Goal: Task Accomplishment & Management: Use online tool/utility

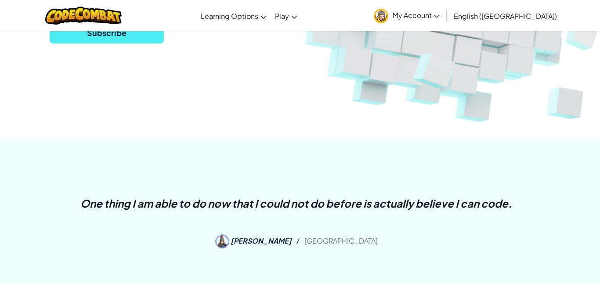
scroll to position [240, 0]
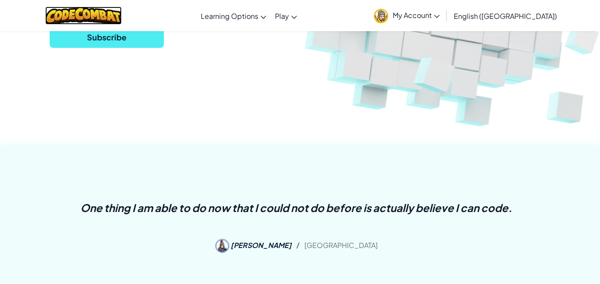
click at [110, 10] on img at bounding box center [83, 16] width 77 height 18
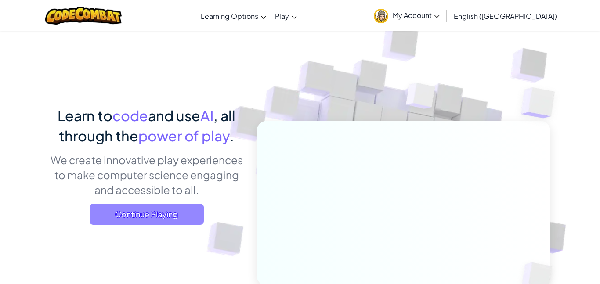
click at [155, 209] on span "Continue Playing" at bounding box center [147, 214] width 114 height 21
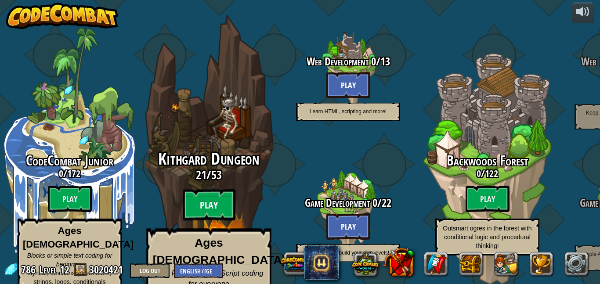
click at [198, 198] on btn "Play" at bounding box center [209, 205] width 53 height 32
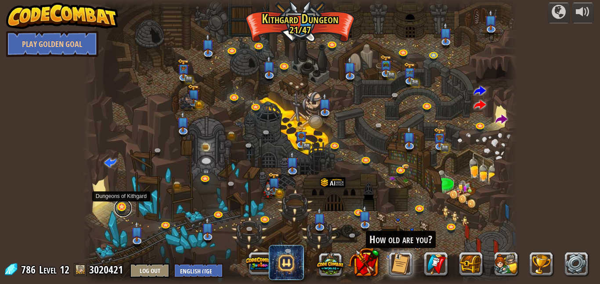
click at [120, 208] on link at bounding box center [123, 208] width 18 height 18
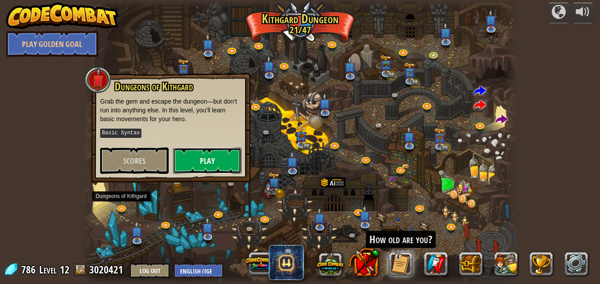
click at [230, 155] on button "Play" at bounding box center [207, 160] width 68 height 26
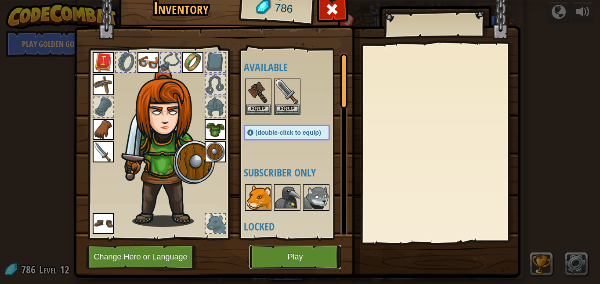
click at [304, 260] on button "Play" at bounding box center [295, 257] width 92 height 24
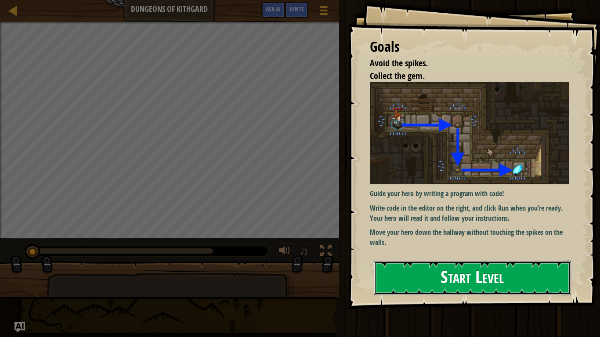
click at [485, 272] on button "Start Level" at bounding box center [472, 278] width 197 height 35
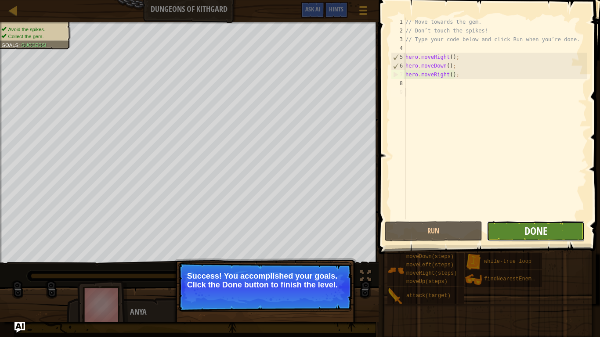
click at [531, 226] on span "Done" at bounding box center [535, 231] width 23 height 14
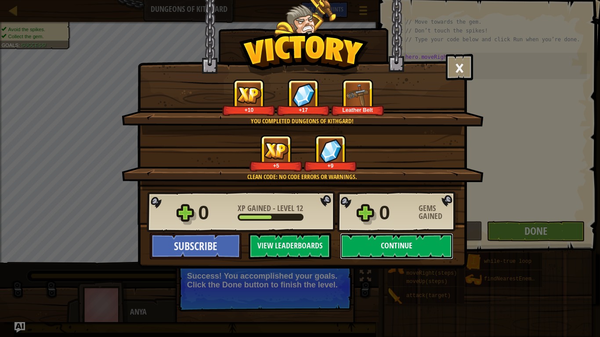
click at [413, 250] on button "Continue" at bounding box center [396, 246] width 113 height 26
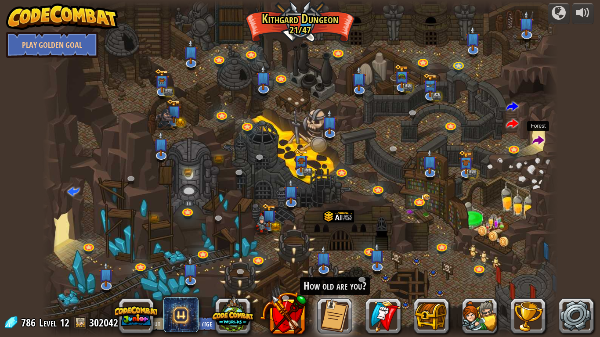
click at [539, 144] on span at bounding box center [538, 141] width 12 height 12
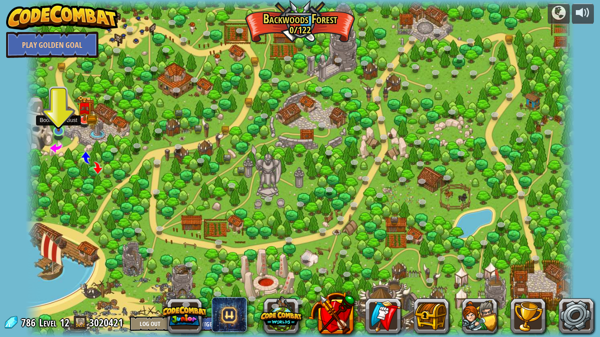
click at [56, 131] on img at bounding box center [58, 115] width 14 height 32
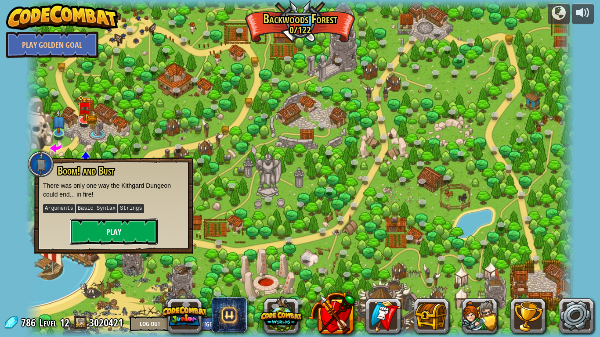
click at [133, 228] on button "Play" at bounding box center [114, 232] width 88 height 26
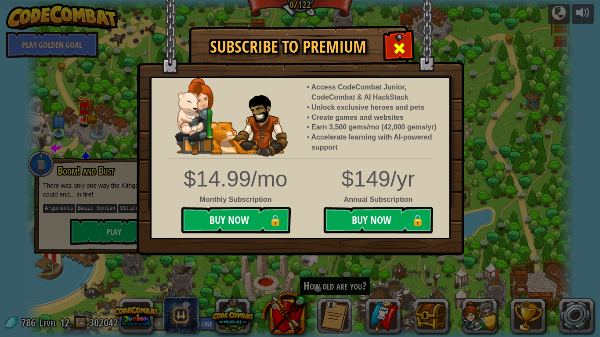
click at [395, 48] on span at bounding box center [399, 48] width 14 height 14
